Goal: Navigation & Orientation: Go to known website

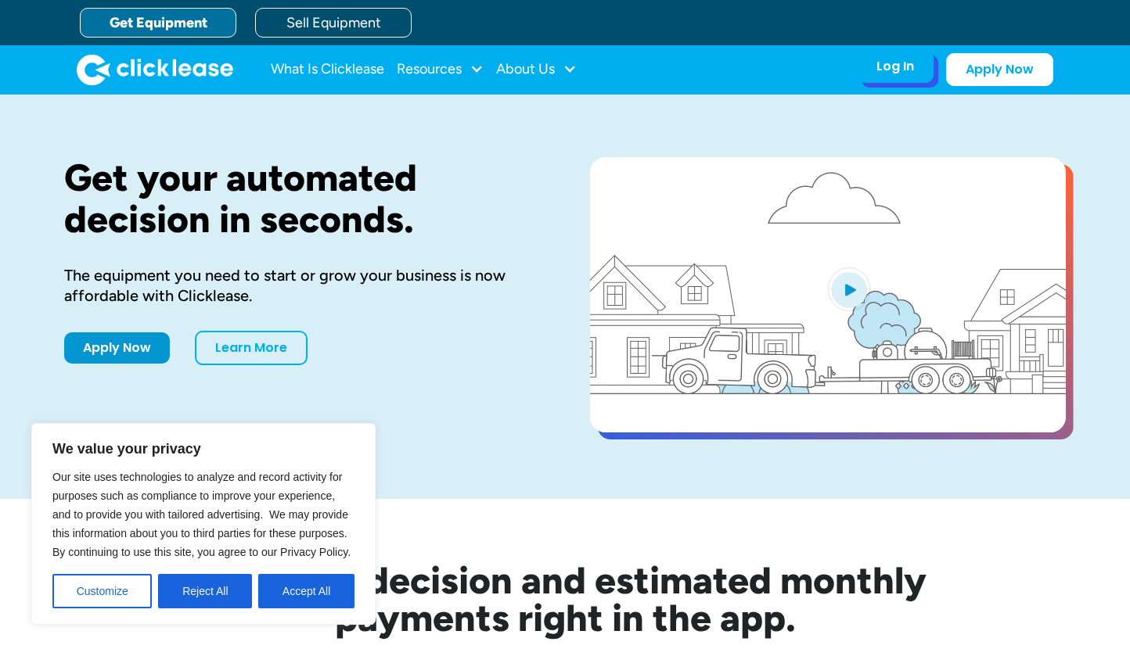
click at [912, 71] on div "Log In" at bounding box center [895, 67] width 38 height 16
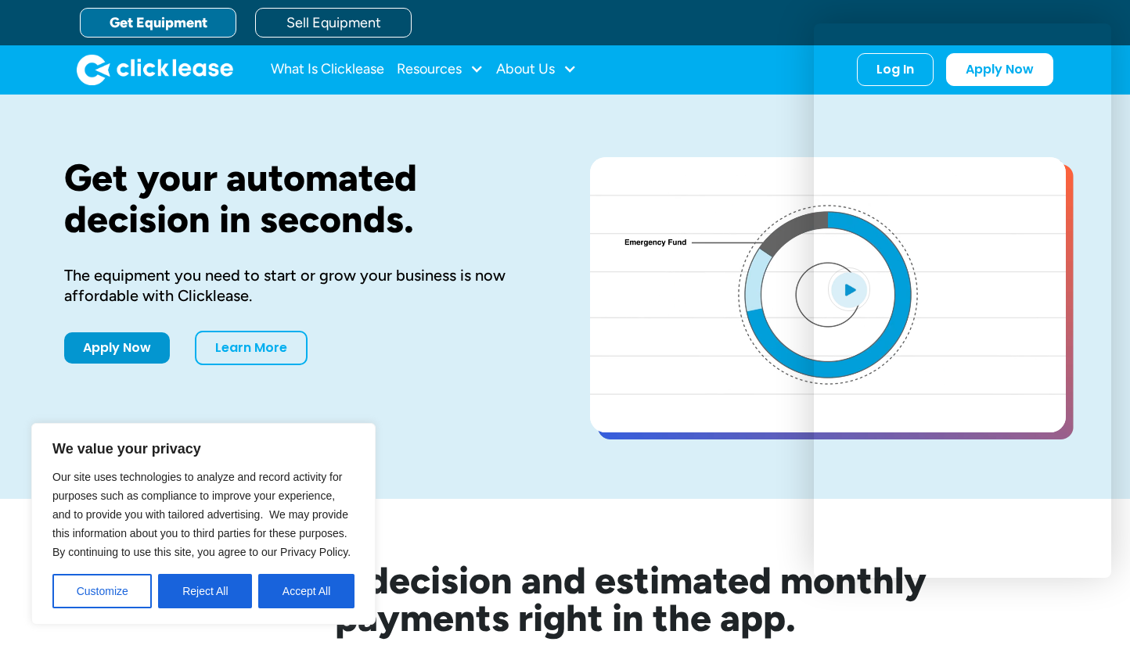
click at [149, 70] on img "home" at bounding box center [155, 69] width 156 height 31
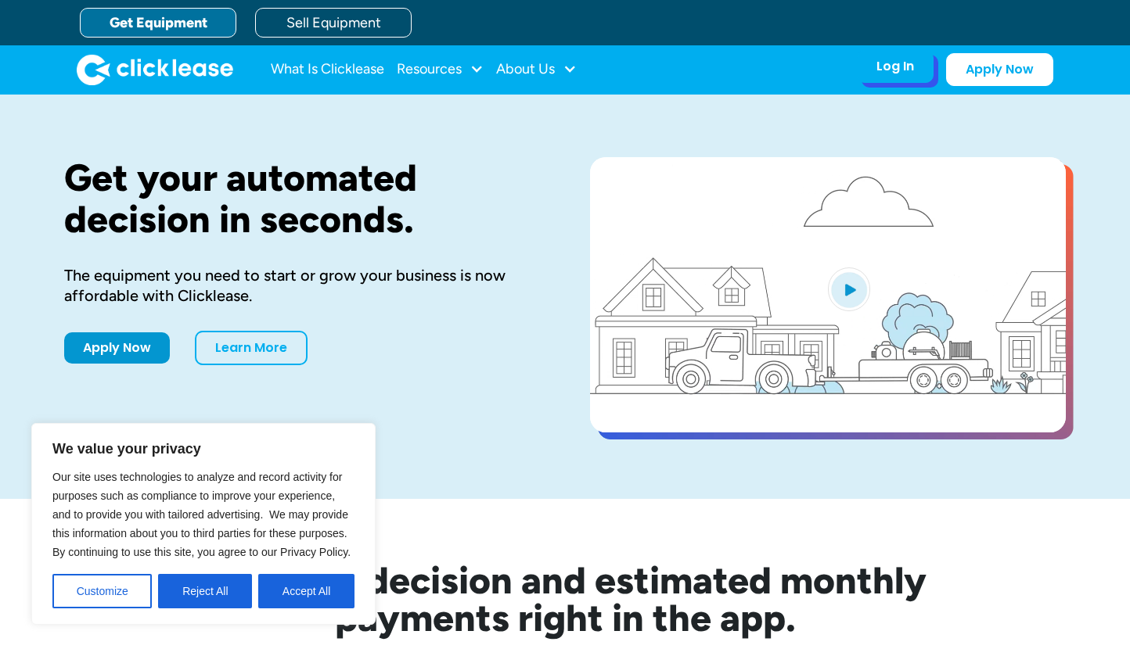
click at [896, 70] on div "Log In" at bounding box center [895, 67] width 38 height 16
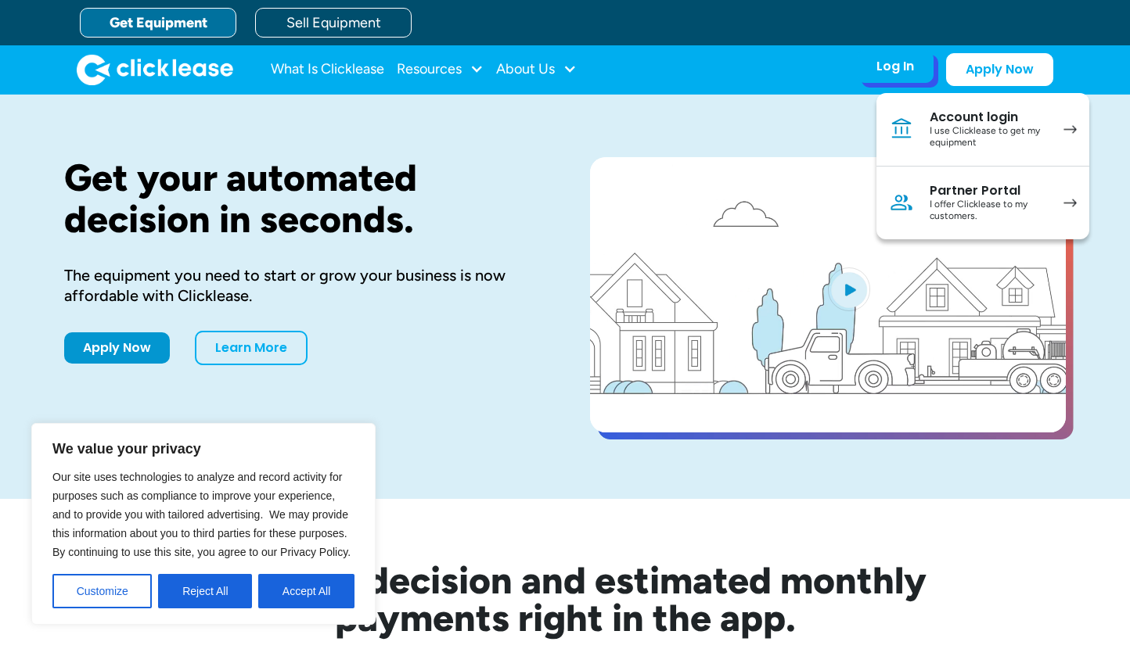
click at [994, 142] on div "I use Clicklease to get my equipment" at bounding box center [989, 137] width 118 height 24
